Goal: Information Seeking & Learning: Learn about a topic

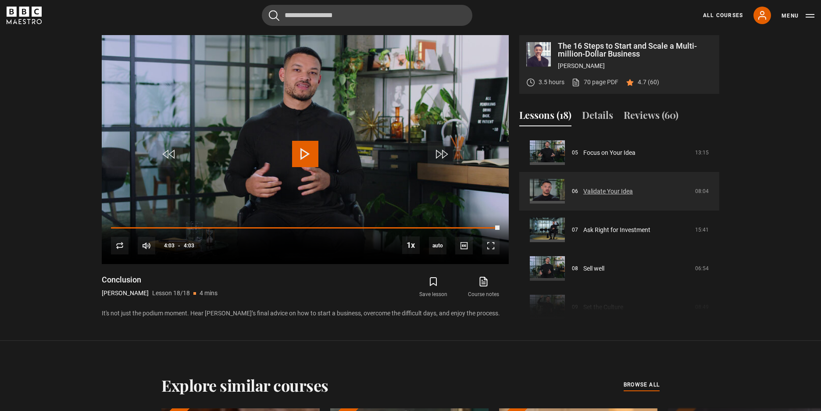
scroll to position [149, 0]
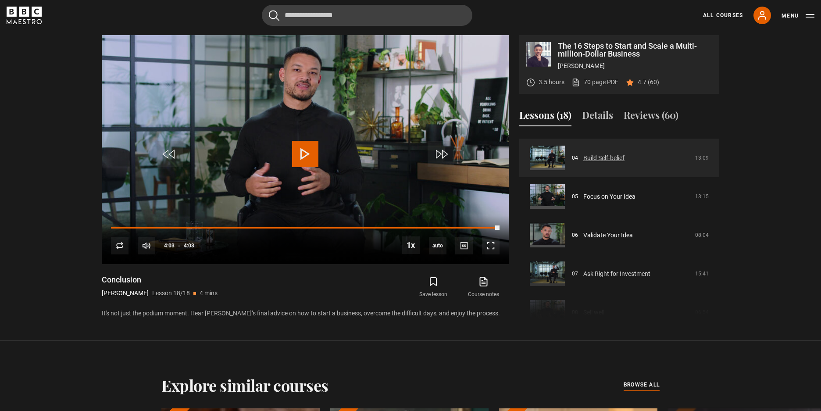
drag, startPoint x: 590, startPoint y: 163, endPoint x: 595, endPoint y: 164, distance: 5.0
click at [590, 163] on link "Build Self-belief" at bounding box center [603, 157] width 41 height 9
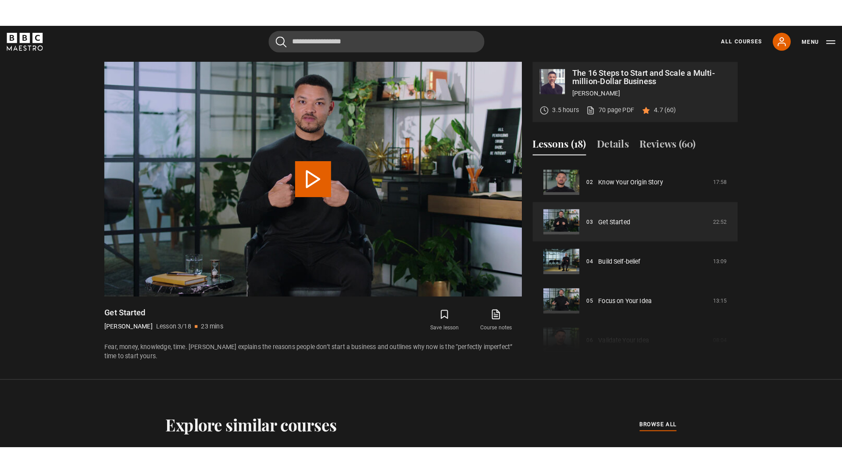
scroll to position [415, 0]
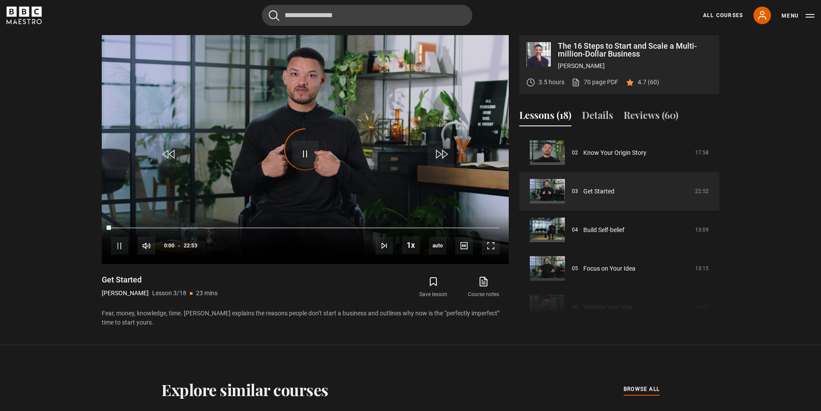
drag, startPoint x: 97, startPoint y: 279, endPoint x: 150, endPoint y: 281, distance: 53.5
click at [149, 282] on div "The 16 Steps to Start and Scale a Multi-million-Dollar Business Steven Bartlett…" at bounding box center [410, 181] width 631 height 292
click at [118, 244] on span "Video Player" at bounding box center [120, 246] width 18 height 18
drag, startPoint x: 109, startPoint y: 225, endPoint x: 27, endPoint y: 239, distance: 83.2
click at [46, 235] on section "The 16 Steps to Start and Scale a Multi-million-Dollar Business Steven Bartlett…" at bounding box center [410, 172] width 821 height 345
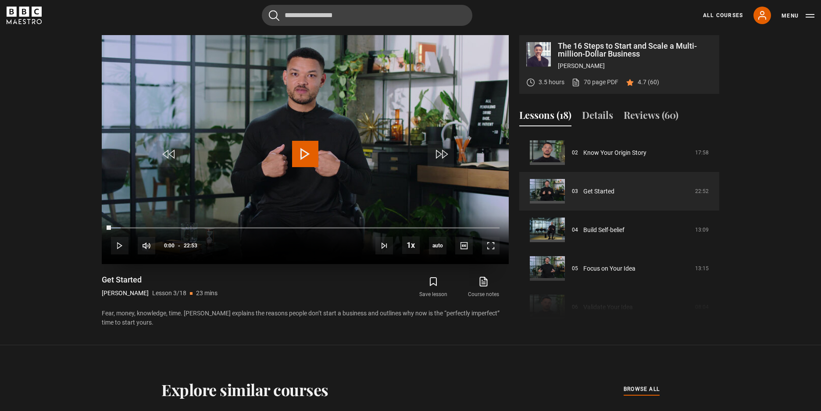
click at [501, 249] on div "10s Skip Back 10 seconds Play 10s Skip Forward 10 seconds Loaded : 2.55% 00:00 …" at bounding box center [305, 239] width 407 height 49
click at [495, 247] on span "Video Player" at bounding box center [491, 246] width 18 height 18
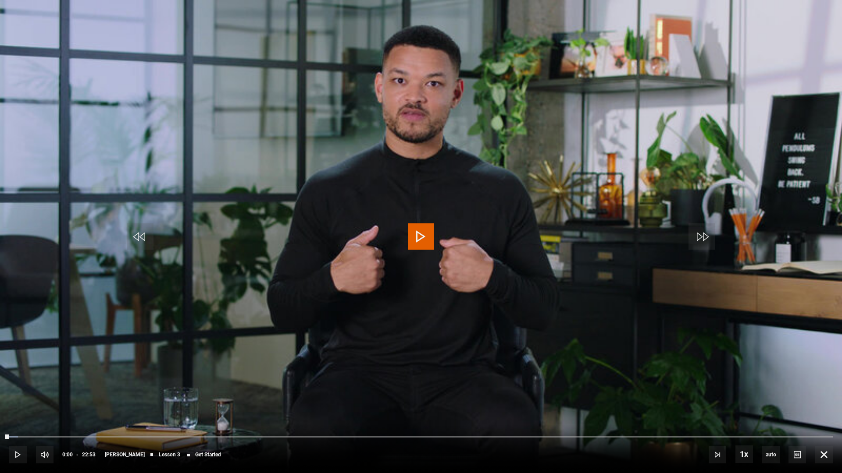
drag, startPoint x: 645, startPoint y: 256, endPoint x: 750, endPoint y: 311, distance: 118.8
click at [645, 256] on video "Video Player" at bounding box center [421, 236] width 842 height 473
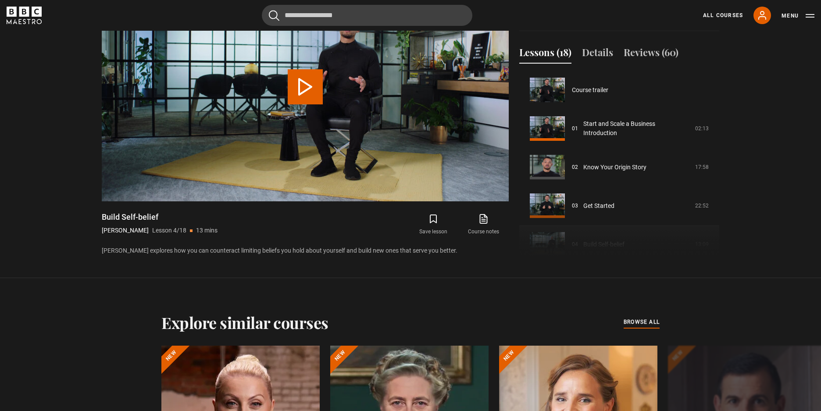
scroll to position [116, 0]
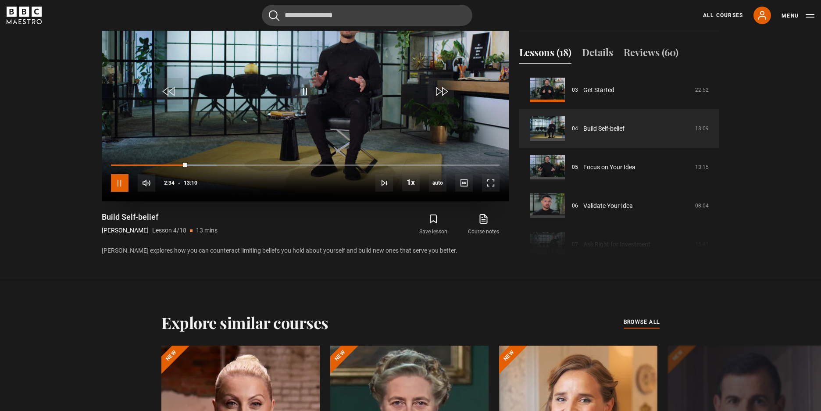
click at [117, 187] on span "Video Player" at bounding box center [120, 183] width 18 height 18
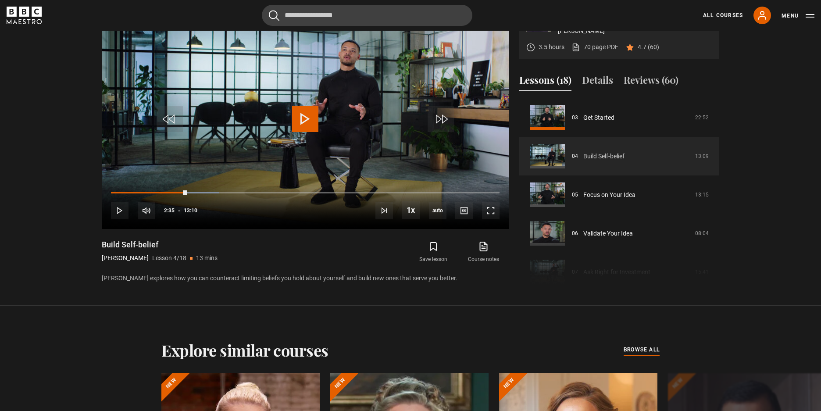
click at [602, 156] on link "Build Self-belief" at bounding box center [603, 156] width 41 height 9
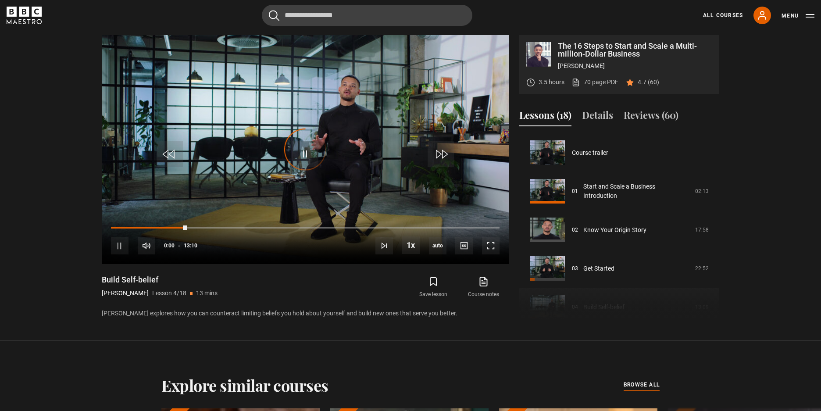
scroll to position [116, 0]
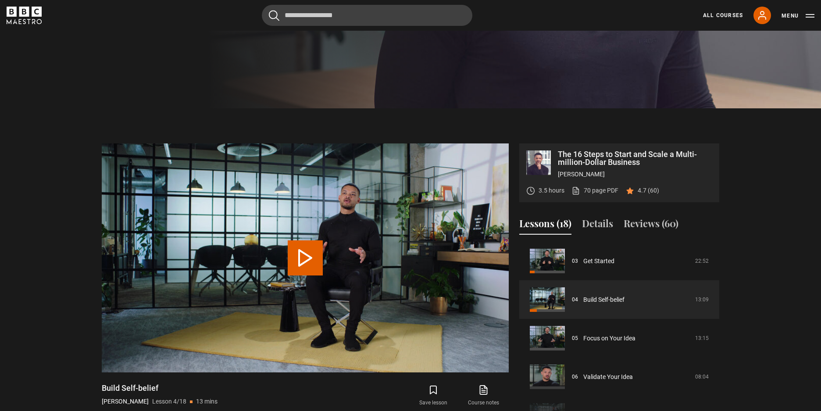
drag, startPoint x: 109, startPoint y: 388, endPoint x: 176, endPoint y: 388, distance: 67.1
click at [176, 388] on div "The 16 Steps to Start and Scale a Multi-million-Dollar Business Steven Bartlett…" at bounding box center [410, 287] width 631 height 288
click at [497, 359] on video "Video Player" at bounding box center [305, 257] width 407 height 229
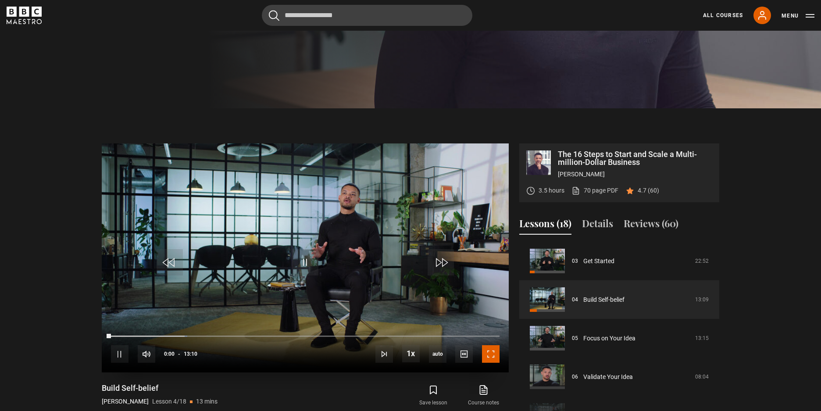
click at [492, 353] on span "Video Player" at bounding box center [491, 354] width 18 height 18
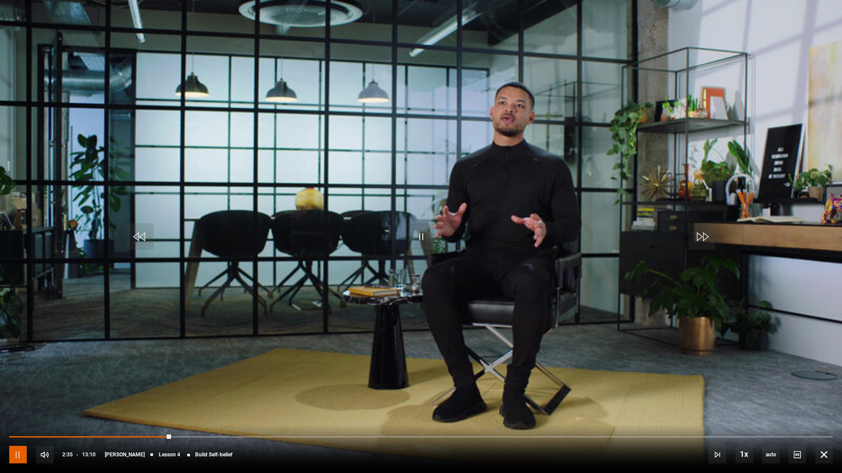
click at [15, 410] on span "Video Player" at bounding box center [18, 455] width 18 height 18
drag, startPoint x: 14, startPoint y: 438, endPoint x: 0, endPoint y: 438, distance: 13.6
click at [0, 410] on div "10s Skip Back 10 seconds Play 10s Skip Forward 10 seconds Loaded : 0.00% 00:03 …" at bounding box center [421, 449] width 842 height 49
drag, startPoint x: 326, startPoint y: 229, endPoint x: 399, endPoint y: 281, distance: 88.7
click at [326, 229] on video "Video Player" at bounding box center [421, 236] width 842 height 473
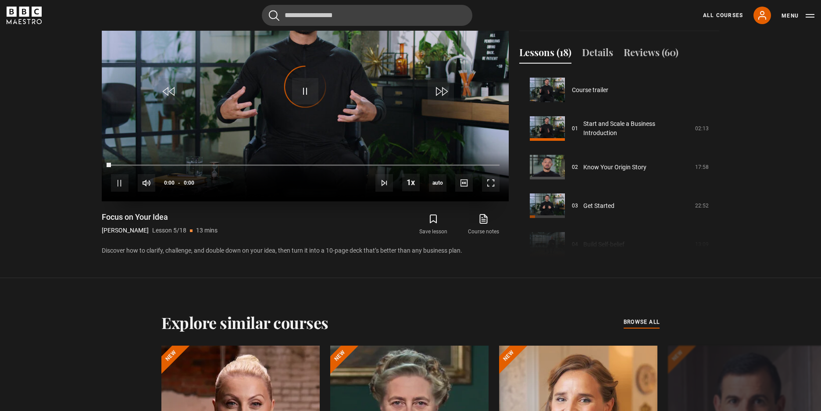
scroll to position [154, 0]
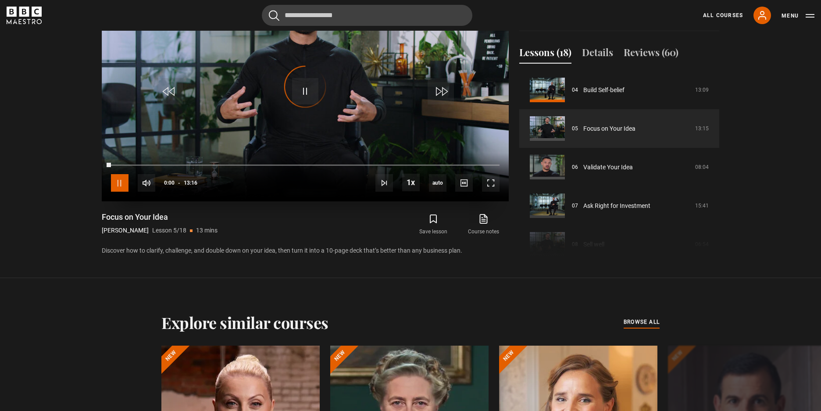
click at [114, 185] on span "Video Player" at bounding box center [120, 183] width 18 height 18
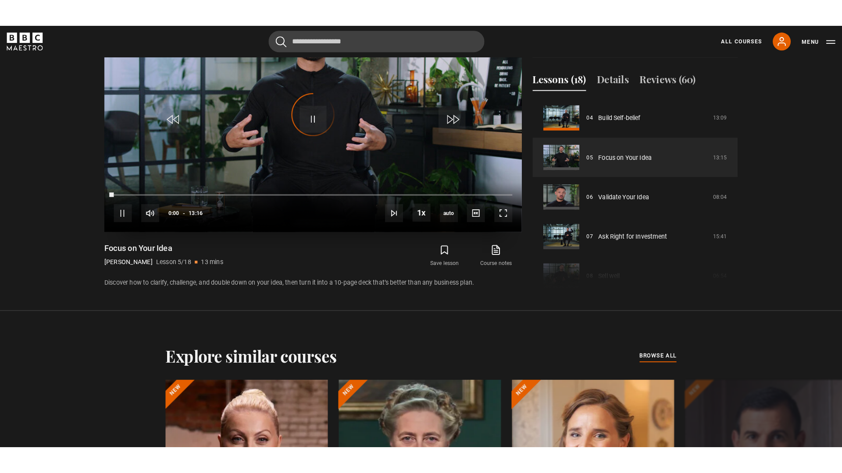
scroll to position [450, 0]
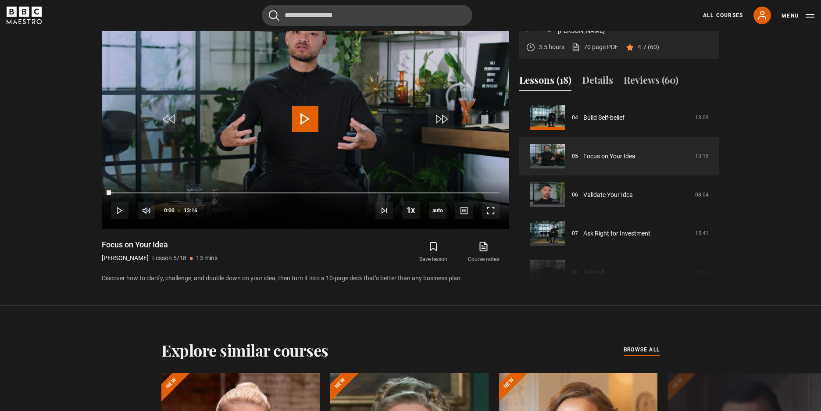
drag, startPoint x: 94, startPoint y: 243, endPoint x: 204, endPoint y: 246, distance: 109.6
click at [204, 246] on section "The 16 Steps to Start and Scale a Multi-million-Dollar Business Steven Bartlett…" at bounding box center [410, 135] width 821 height 341
copy h1 "Focus on Your Idea"
click at [491, 210] on span "Video Player" at bounding box center [491, 211] width 18 height 18
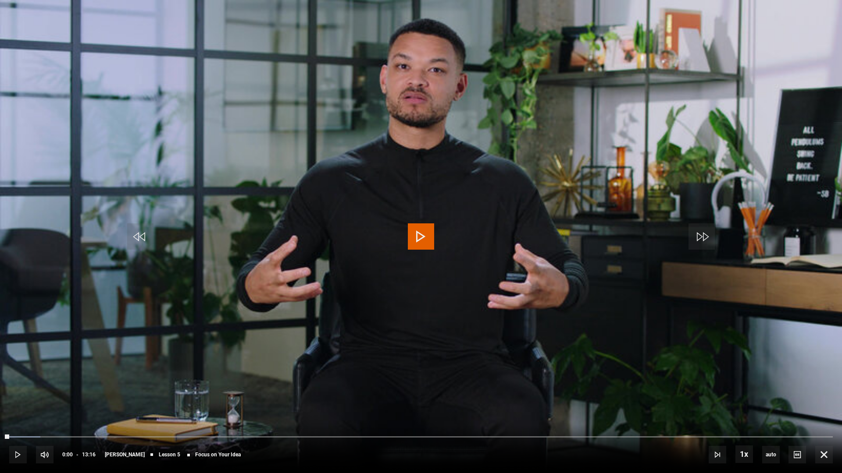
click at [392, 185] on video "Video Player" at bounding box center [421, 236] width 842 height 473
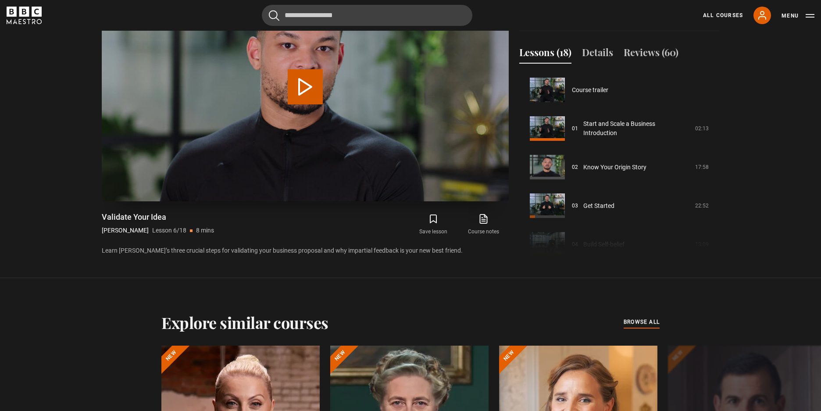
scroll to position [193, 0]
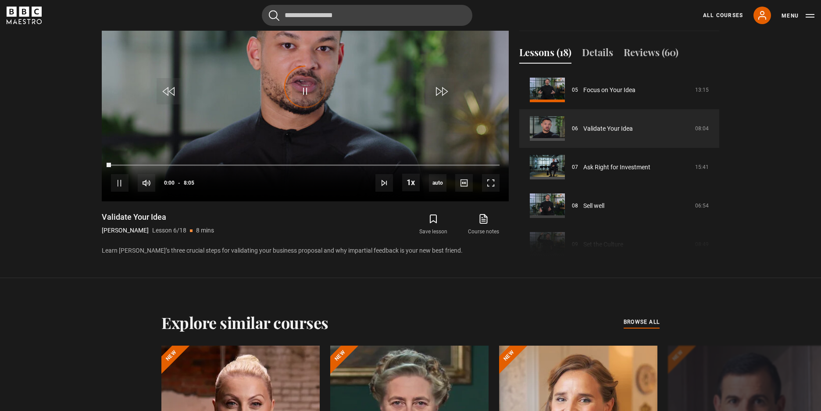
click at [469, 131] on video "Video Player" at bounding box center [305, 86] width 407 height 229
drag, startPoint x: 109, startPoint y: 164, endPoint x: 60, endPoint y: 166, distance: 49.1
click at [60, 166] on section "The 16 Steps to Start and Scale a Multi-million-Dollar Business Steven Bartlett…" at bounding box center [410, 107] width 821 height 341
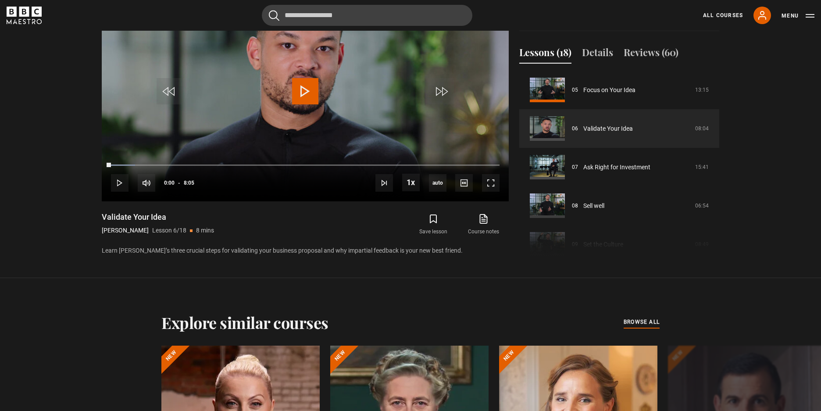
drag, startPoint x: 93, startPoint y: 213, endPoint x: 192, endPoint y: 217, distance: 99.1
click at [192, 216] on section "The 16 Steps to Start and Scale a Multi-million-Dollar Business Steven Bartlett…" at bounding box center [410, 107] width 821 height 341
copy h1 "Validate Your Idea"
drag, startPoint x: 494, startPoint y: 183, endPoint x: 505, endPoint y: 221, distance: 39.7
click at [494, 183] on span "Video Player" at bounding box center [491, 183] width 18 height 18
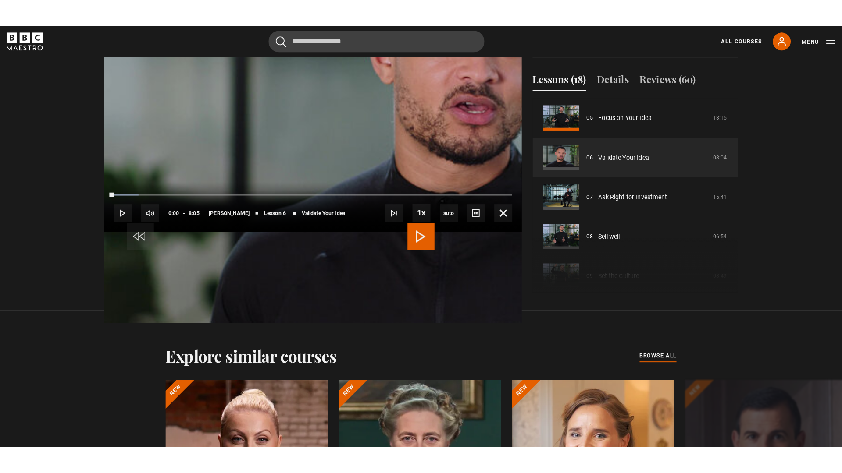
scroll to position [450, 0]
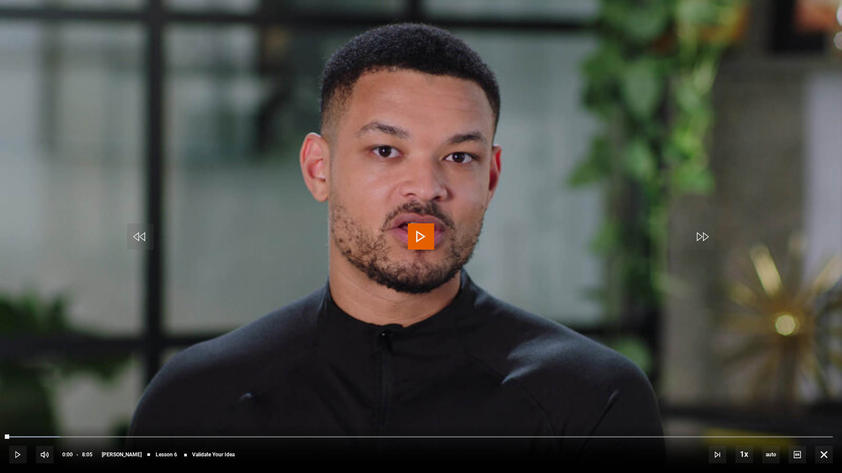
click at [420, 218] on video "Video Player" at bounding box center [421, 236] width 842 height 473
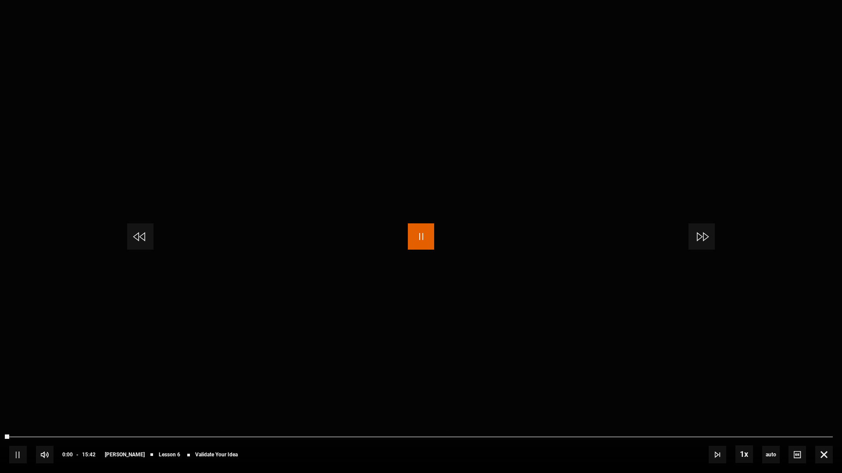
click at [423, 236] on span "Video Player" at bounding box center [421, 237] width 26 height 26
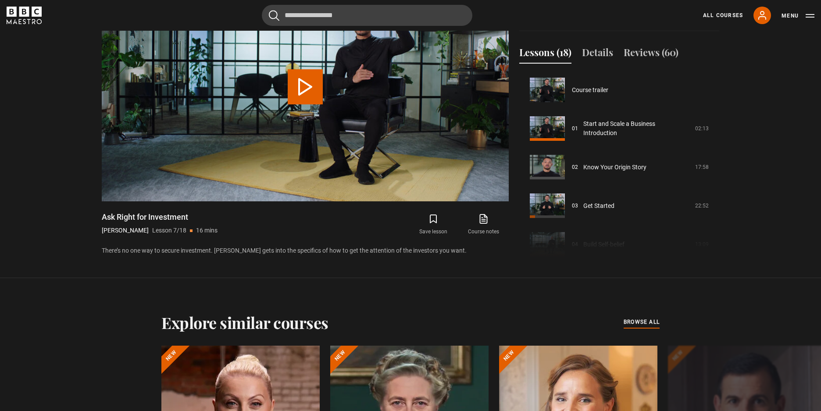
scroll to position [231, 0]
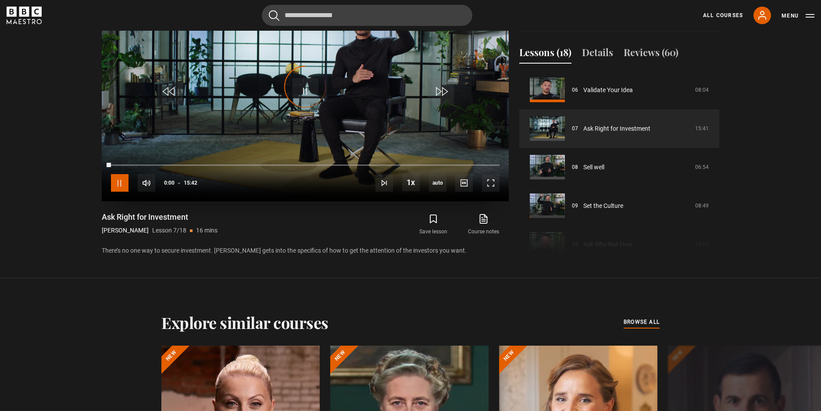
click at [117, 181] on span "Video Player" at bounding box center [120, 183] width 18 height 18
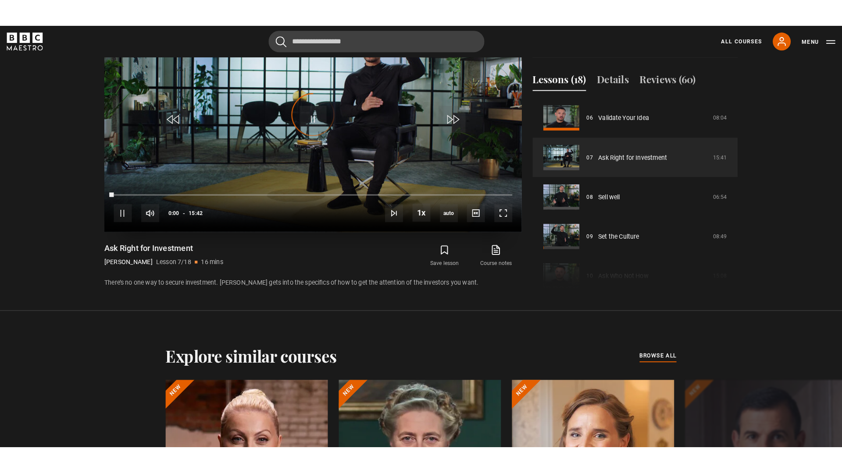
scroll to position [450, 0]
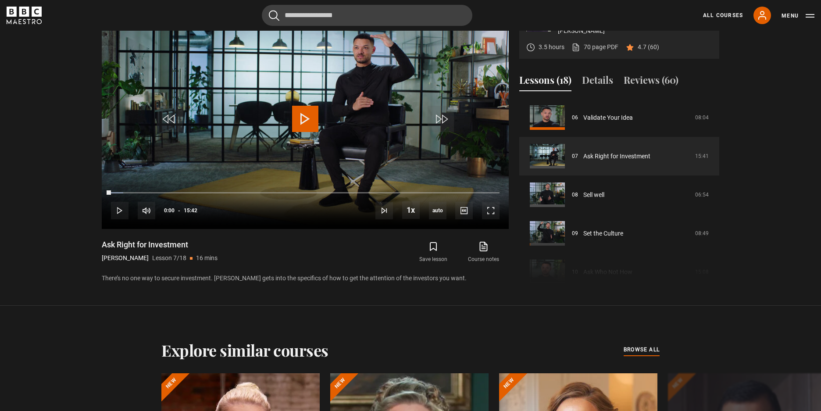
drag, startPoint x: 96, startPoint y: 246, endPoint x: 196, endPoint y: 244, distance: 100.0
click at [196, 244] on div "The 16 Steps to Start and Scale a Multi-million-Dollar Business Steven Bartlett…" at bounding box center [410, 144] width 631 height 288
copy h1 "Ask Right for Investment"
click at [494, 212] on span "Video Player" at bounding box center [491, 211] width 18 height 18
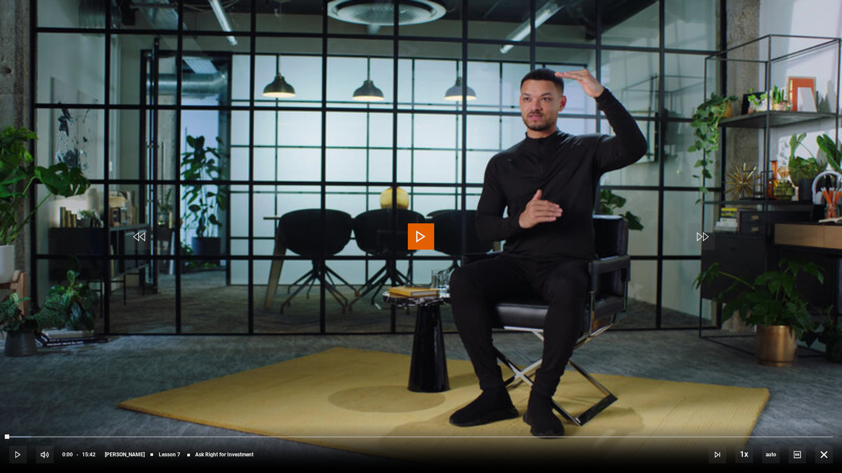
drag, startPoint x: 364, startPoint y: 199, endPoint x: 401, endPoint y: 229, distance: 48.0
click at [364, 199] on video "Video Player" at bounding box center [421, 236] width 842 height 473
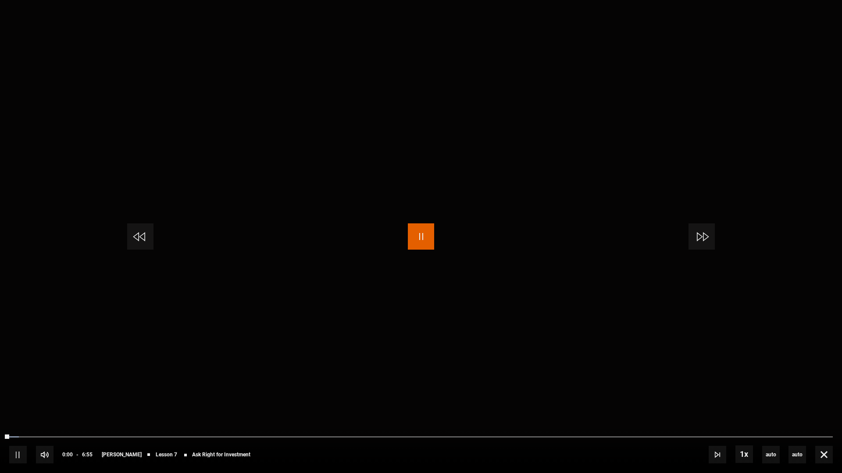
click at [423, 241] on span "Video Player" at bounding box center [421, 237] width 26 height 26
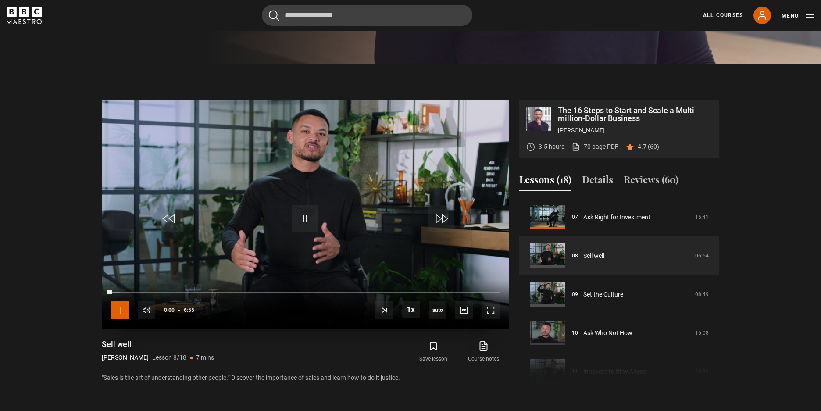
click at [117, 314] on span "Video Player" at bounding box center [120, 310] width 18 height 18
drag, startPoint x: 108, startPoint y: 289, endPoint x: 27, endPoint y: 303, distance: 82.4
click at [55, 295] on section "The 16 Steps to Start and Scale a Multi-million-Dollar Business Steven Bartlett…" at bounding box center [410, 234] width 821 height 341
drag, startPoint x: 495, startPoint y: 310, endPoint x: 501, endPoint y: 351, distance: 41.7
click at [495, 310] on span "Video Player" at bounding box center [491, 310] width 18 height 18
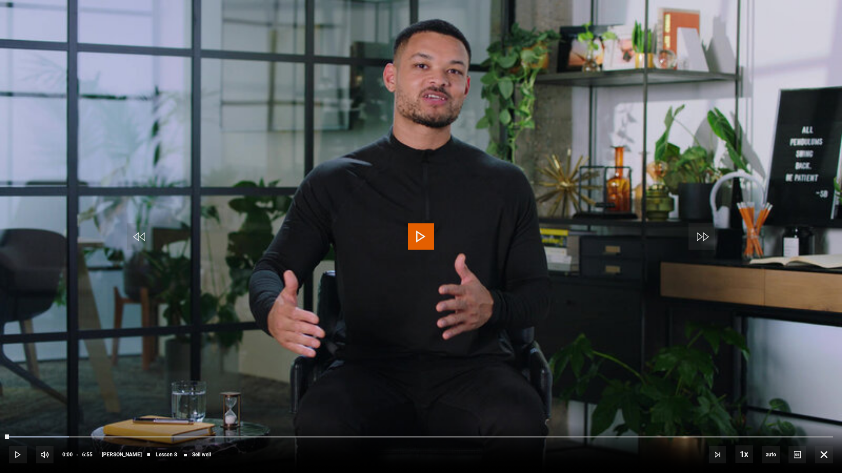
click at [441, 241] on video "Video Player" at bounding box center [421, 236] width 842 height 473
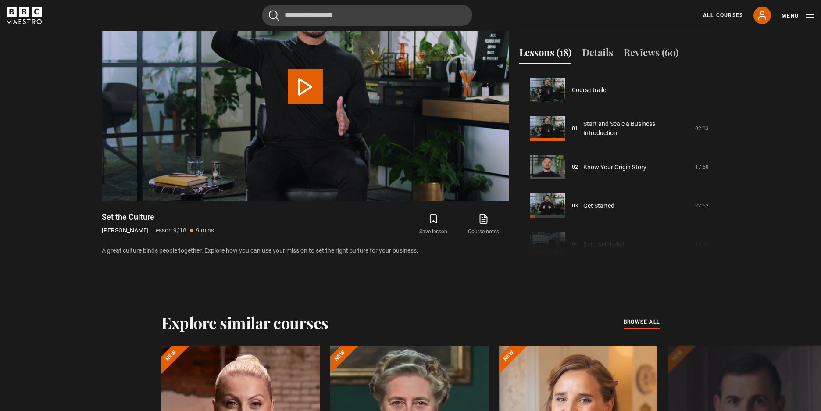
scroll to position [309, 0]
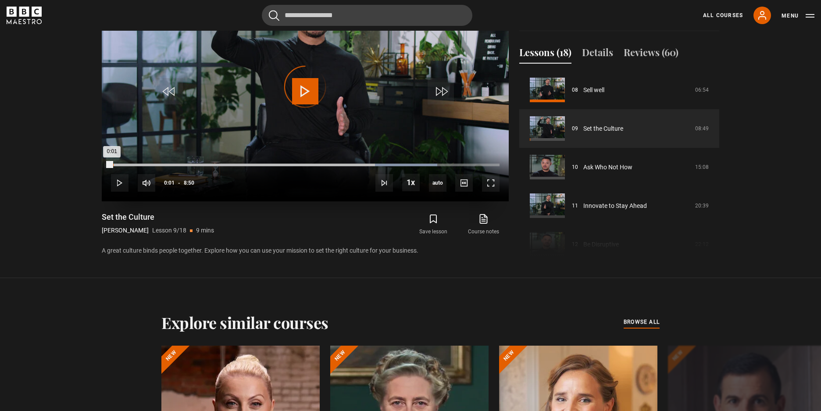
click at [112, 164] on div "Loaded : 83.96% 0:01 0:01" at bounding box center [305, 165] width 388 height 3
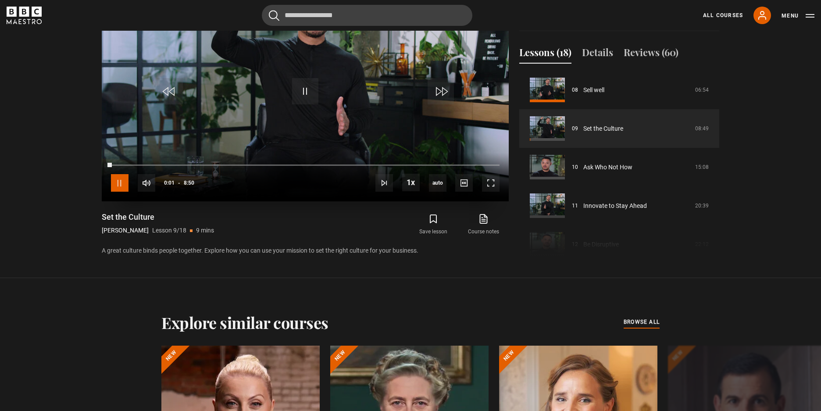
click at [119, 192] on span "Video Player" at bounding box center [120, 183] width 18 height 18
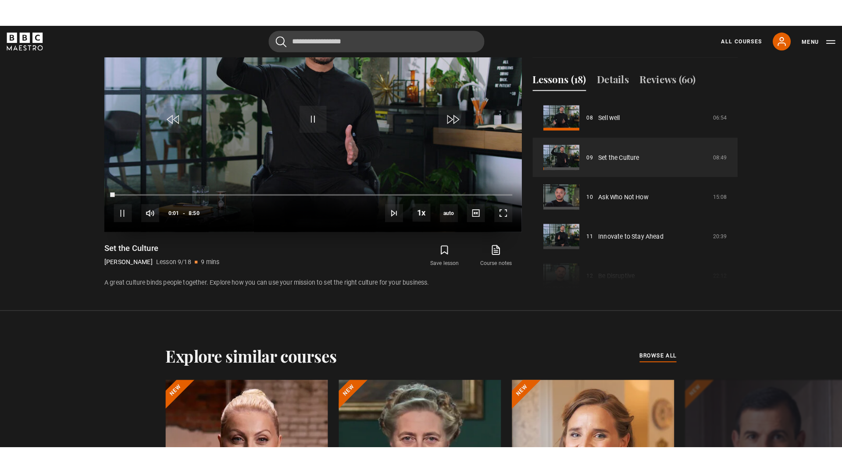
scroll to position [450, 0]
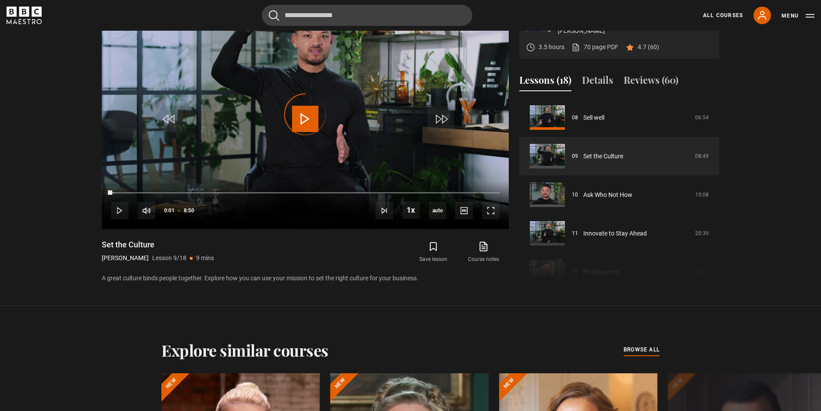
drag, startPoint x: 113, startPoint y: 192, endPoint x: 51, endPoint y: 198, distance: 61.7
click at [62, 196] on section "The 16 Steps to Start and Scale a Multi-million-Dollar Business Steven Bartlett…" at bounding box center [410, 135] width 821 height 341
drag, startPoint x: 100, startPoint y: 242, endPoint x: 166, endPoint y: 243, distance: 66.2
click at [163, 238] on div "The 16 Steps to Start and Scale a Multi-million-Dollar Business Steven Bartlett…" at bounding box center [410, 144] width 631 height 288
copy h1 "Set the Culture"
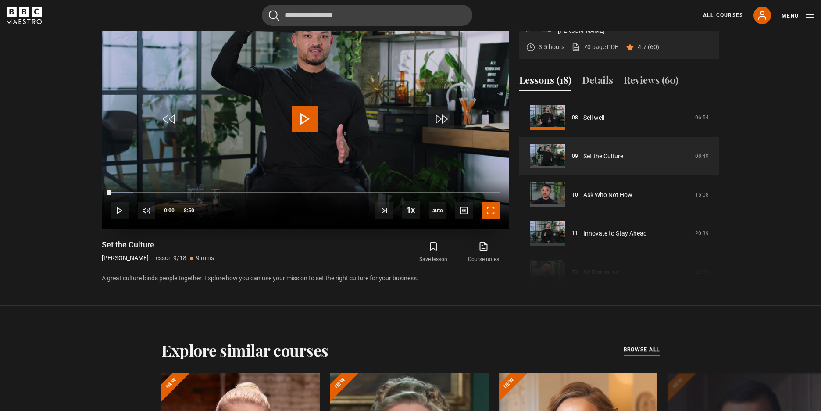
click at [493, 215] on span "Video Player" at bounding box center [491, 211] width 18 height 18
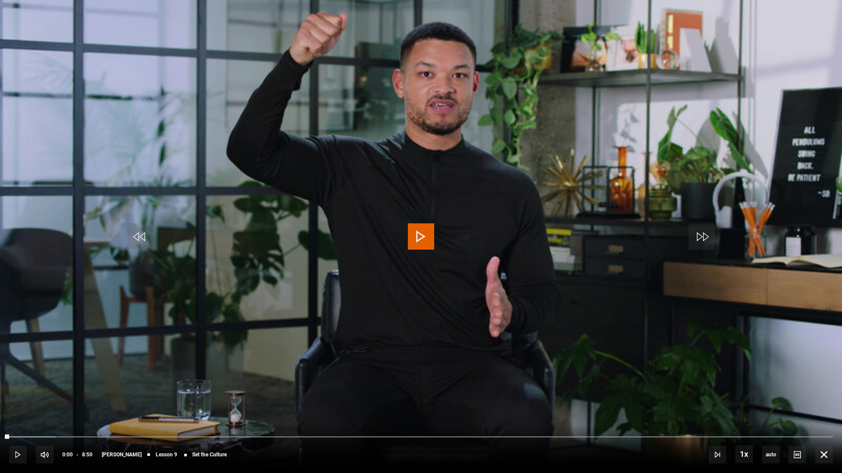
click at [310, 209] on video "Video Player" at bounding box center [421, 236] width 842 height 473
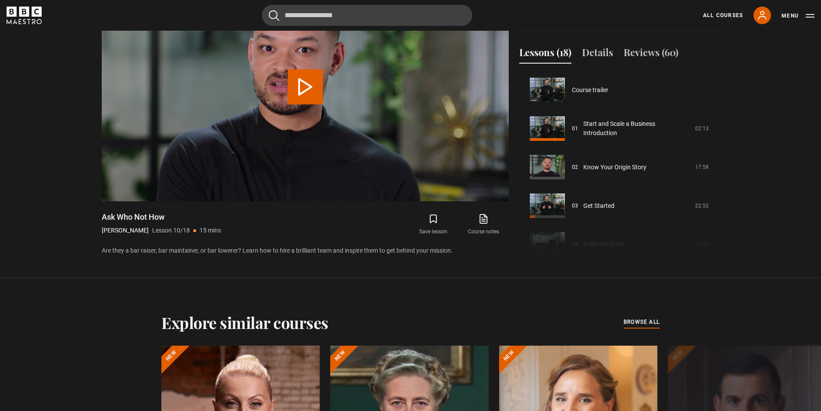
scroll to position [347, 0]
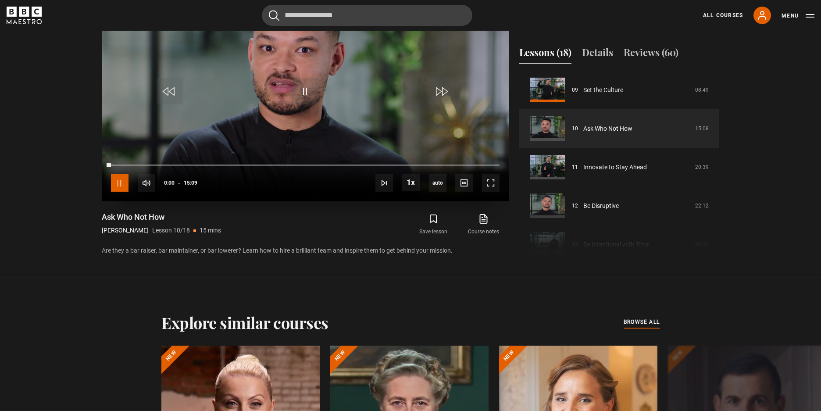
click at [122, 185] on span "Video Player" at bounding box center [120, 183] width 18 height 18
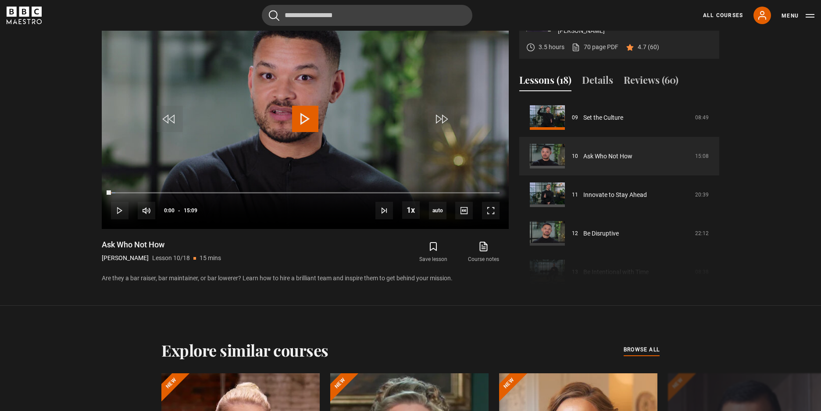
drag, startPoint x: 106, startPoint y: 191, endPoint x: 50, endPoint y: 191, distance: 56.6
click at [57, 191] on section "The 16 Steps to Start and Scale a Multi-million-Dollar Business Steven Bartlett…" at bounding box center [410, 135] width 821 height 341
drag, startPoint x: 491, startPoint y: 209, endPoint x: 820, endPoint y: 156, distance: 333.5
click at [491, 209] on span "Video Player" at bounding box center [491, 211] width 18 height 18
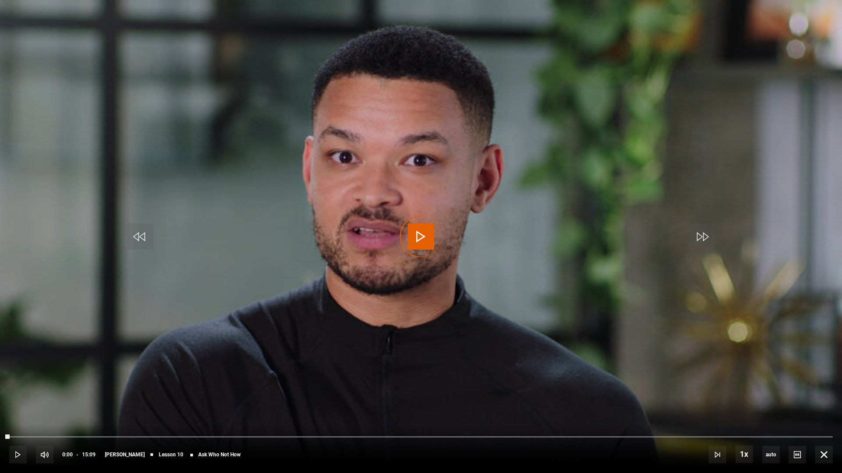
click at [375, 240] on video "Video Player" at bounding box center [421, 236] width 842 height 473
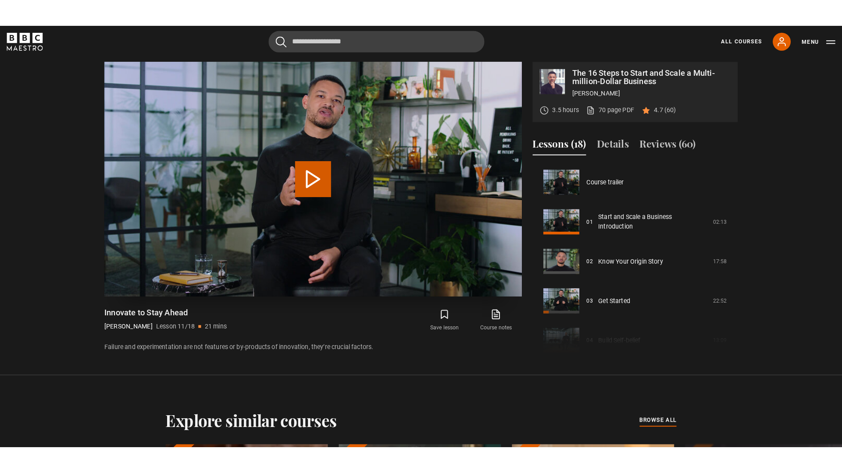
scroll to position [386, 0]
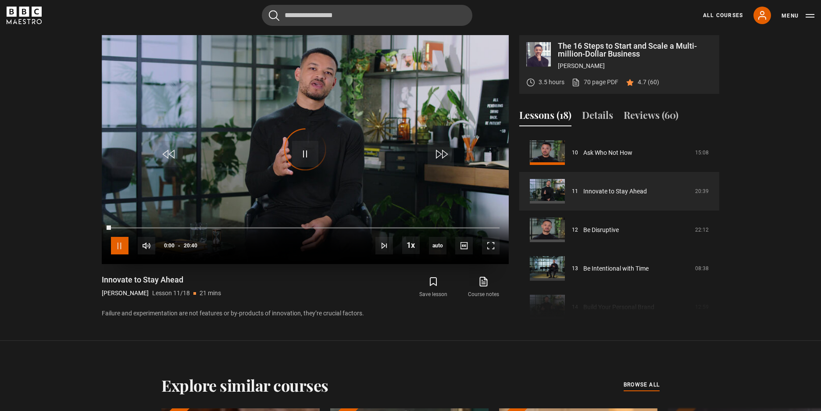
click at [120, 245] on span "Video Player" at bounding box center [120, 246] width 18 height 18
click at [499, 235] on div "10s Skip Back 10 seconds Play 10s Skip Forward 10 seconds Loaded : 2.42% 00:00 …" at bounding box center [305, 239] width 407 height 49
click at [491, 247] on span "Video Player" at bounding box center [491, 246] width 18 height 18
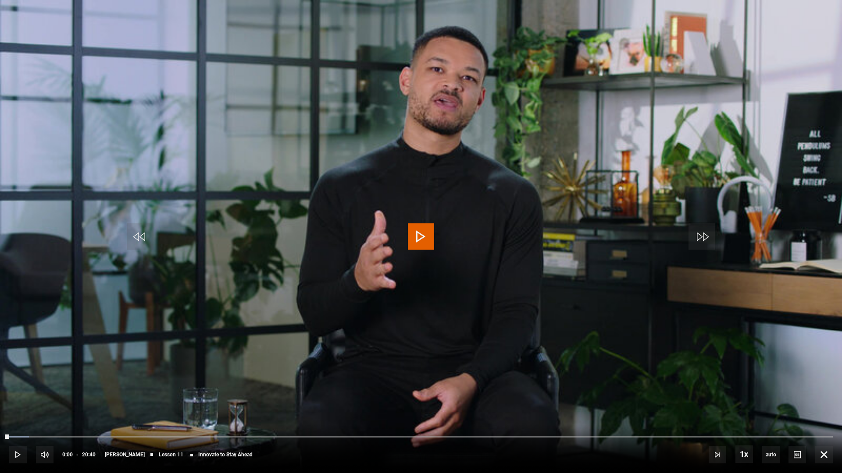
click at [305, 56] on video "Video Player" at bounding box center [421, 236] width 842 height 473
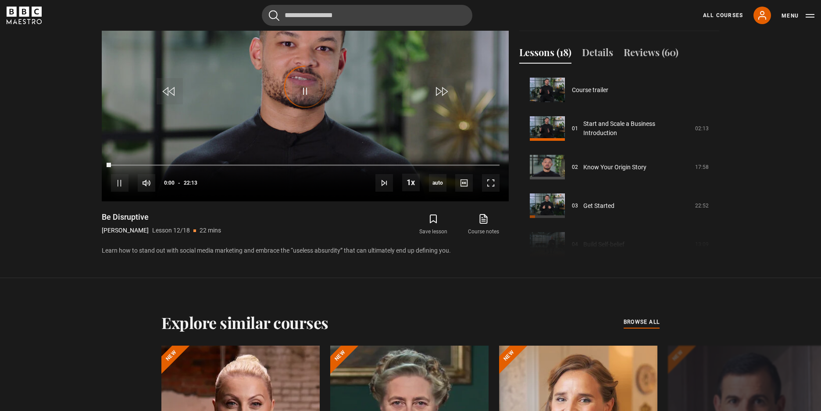
scroll to position [424, 0]
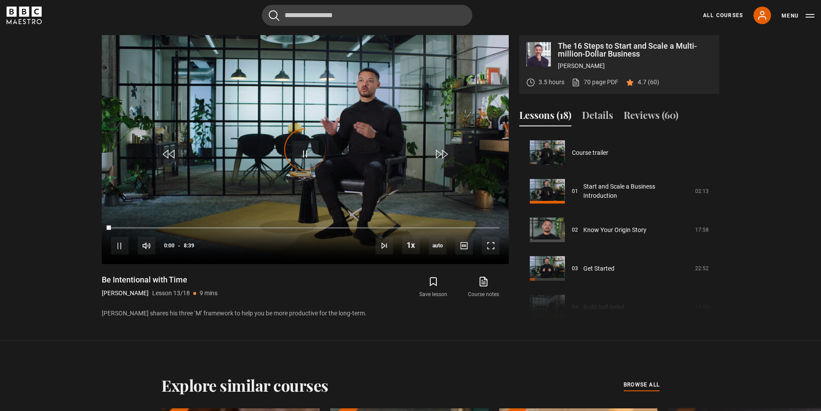
scroll to position [463, 0]
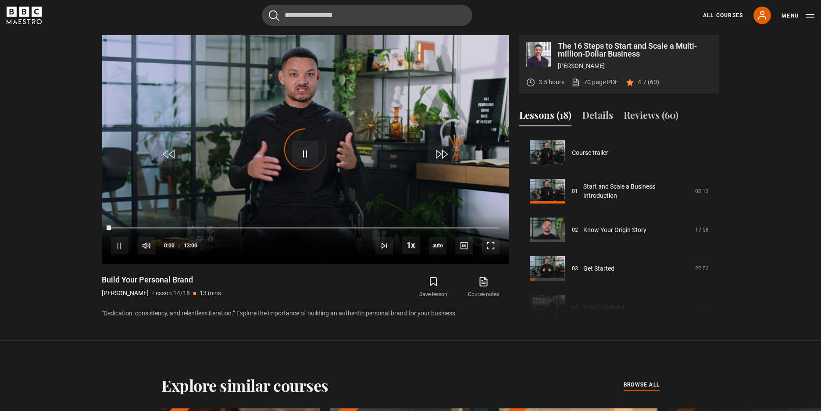
scroll to position [502, 0]
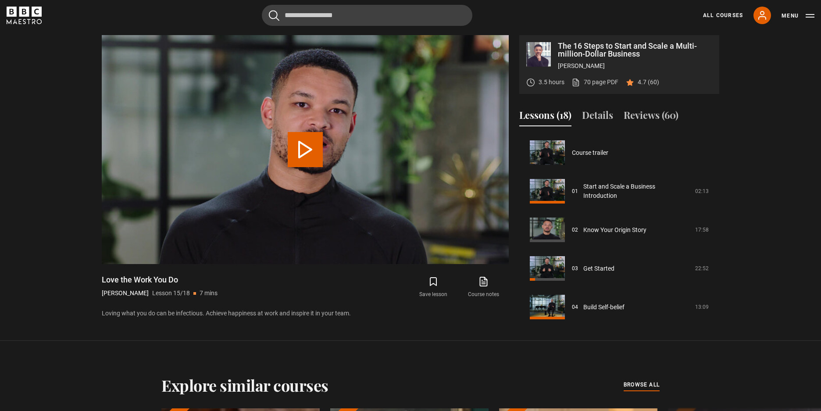
scroll to position [540, 0]
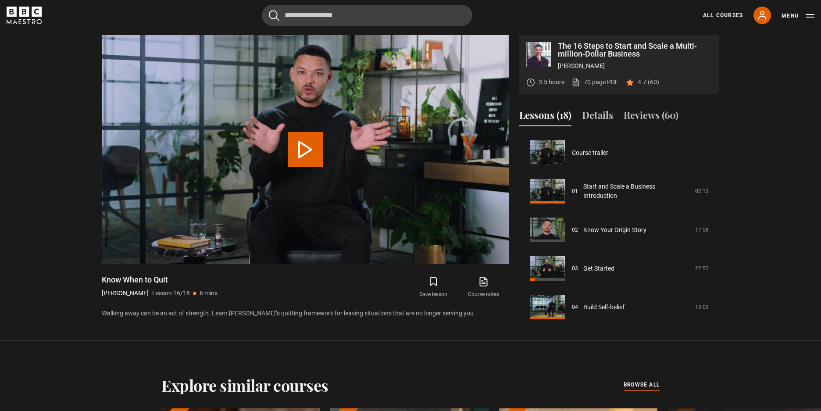
scroll to position [544, 0]
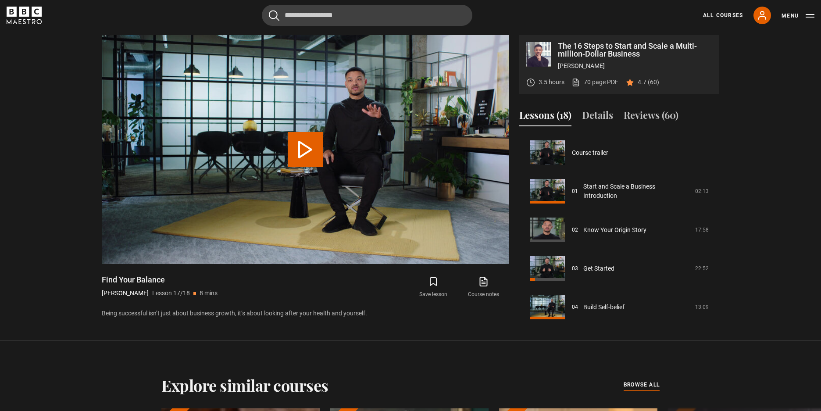
scroll to position [544, 0]
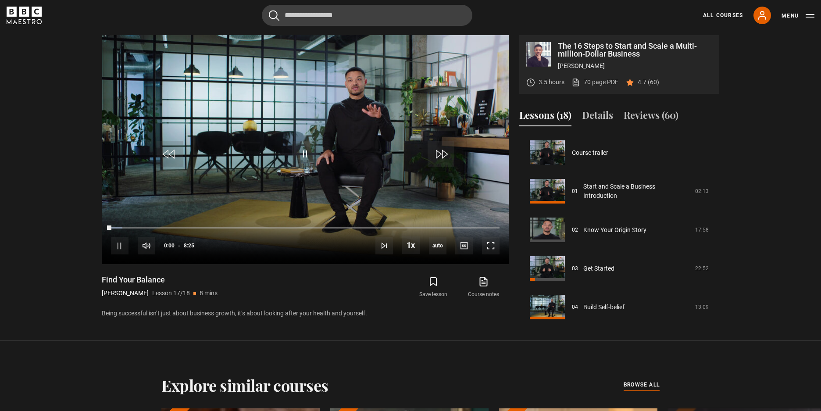
scroll to position [544, 0]
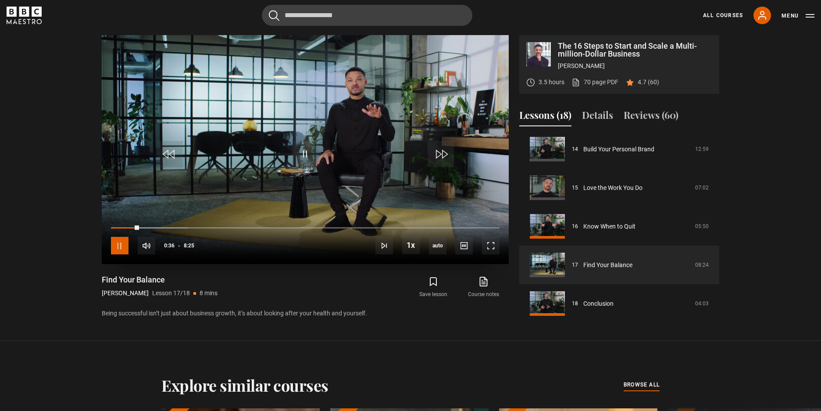
click at [113, 242] on span "Video Player" at bounding box center [120, 246] width 18 height 18
